Goal: Find specific fact: Find specific fact

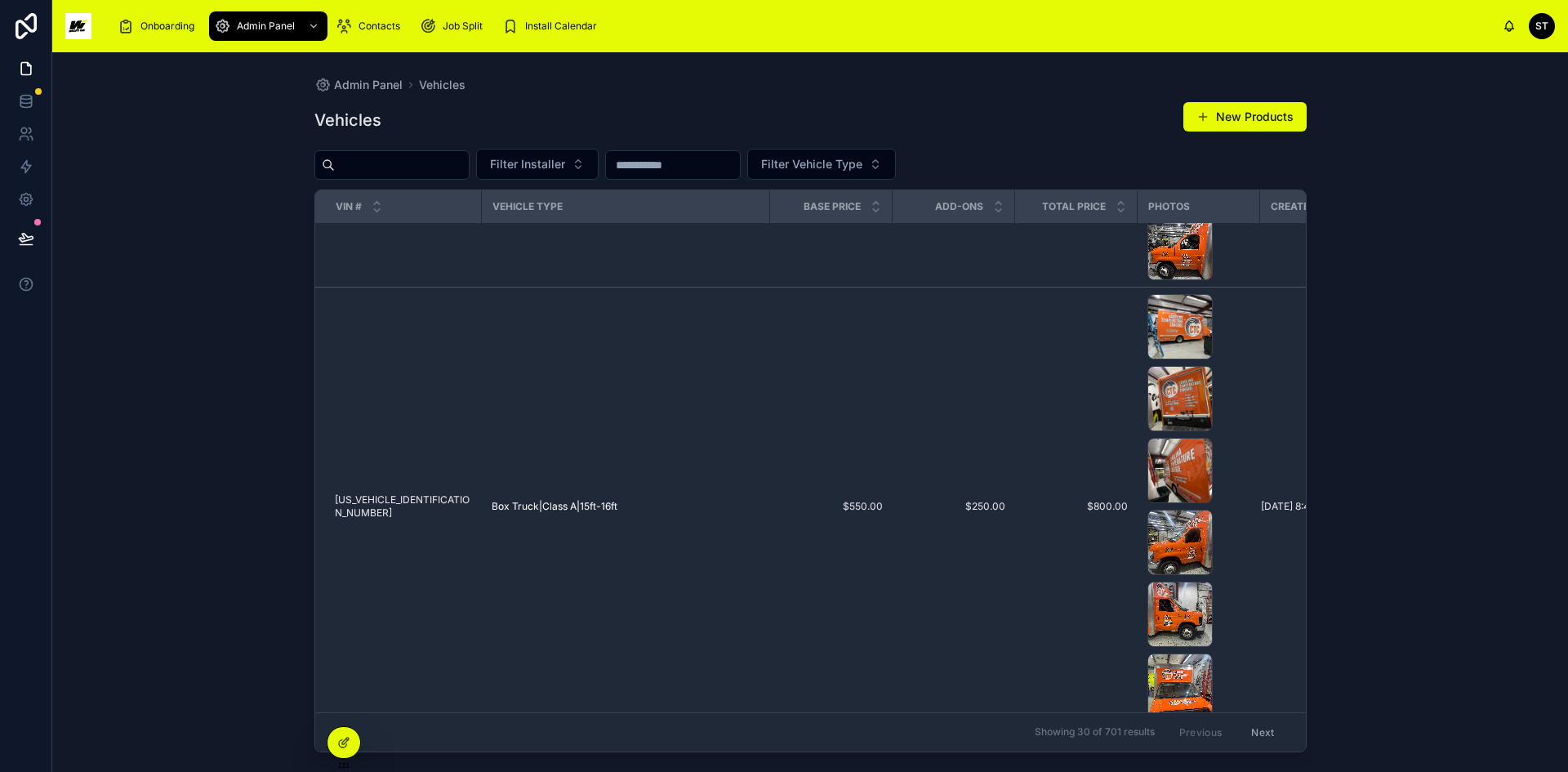
scroll to position [1010, 0]
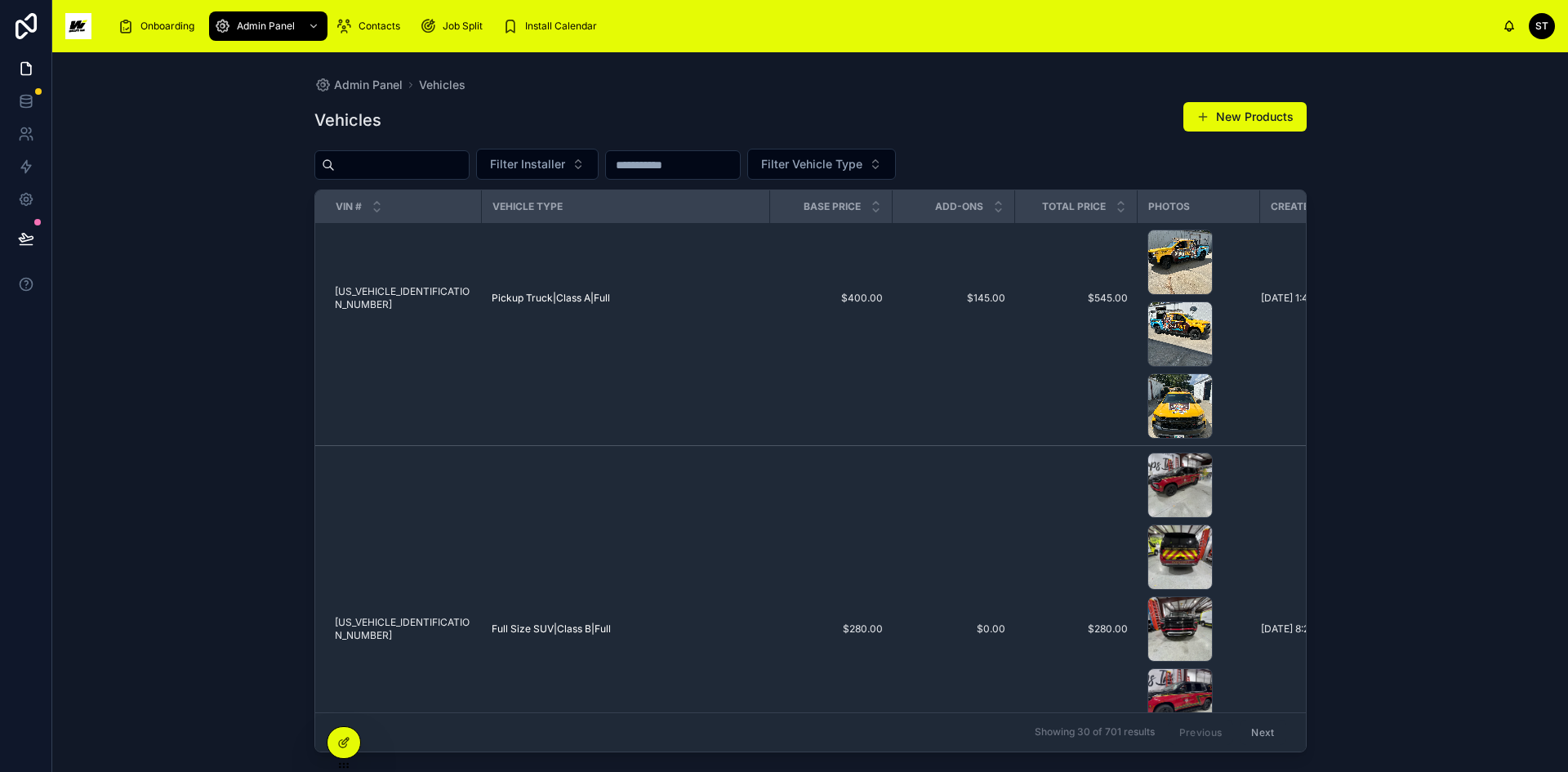
scroll to position [1575, 0]
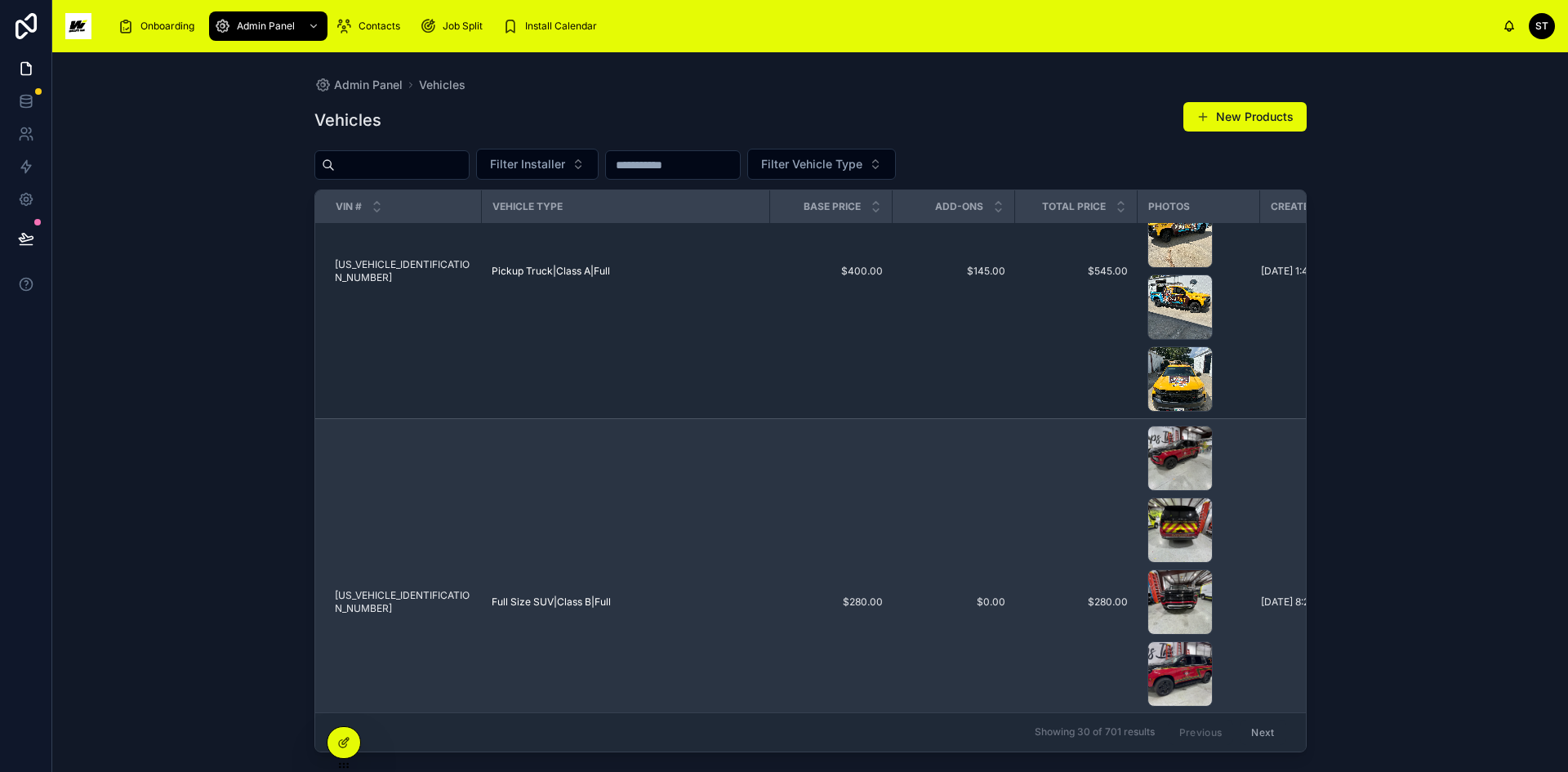
click at [426, 599] on span "[US_VEHICLE_IDENTIFICATION_NUMBER]" at bounding box center [403, 602] width 137 height 26
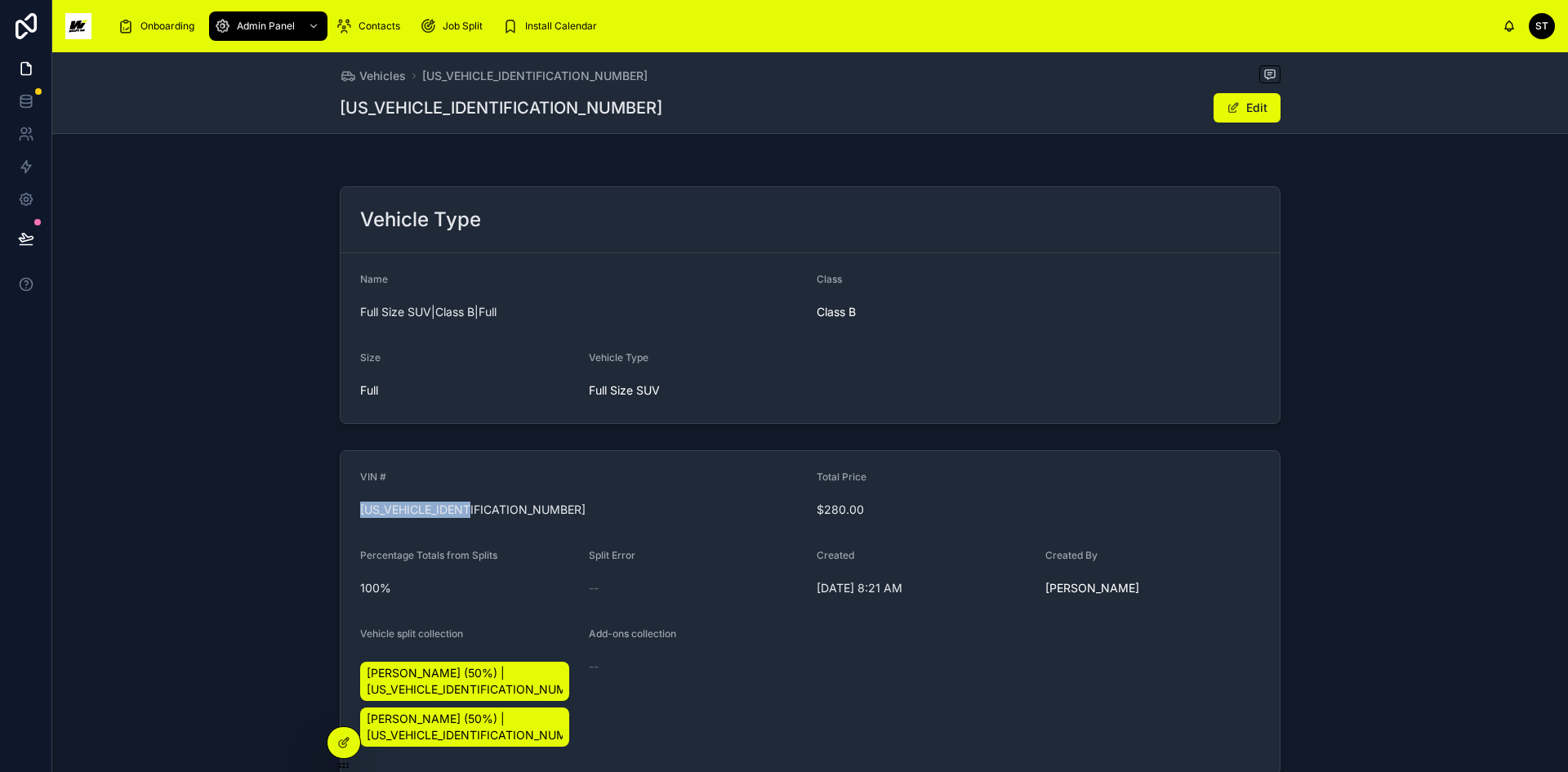
drag, startPoint x: 497, startPoint y: 513, endPoint x: 343, endPoint y: 511, distance: 154.0
click at [343, 511] on form "VIN # [US_VEHICLE_IDENTIFICATION_NUMBER] Total Price $280.00 Percentage Totals …" at bounding box center [810, 613] width 939 height 324
copy span "[US_VEHICLE_IDENTIFICATION_NUMBER]"
